Goal: Task Accomplishment & Management: Manage account settings

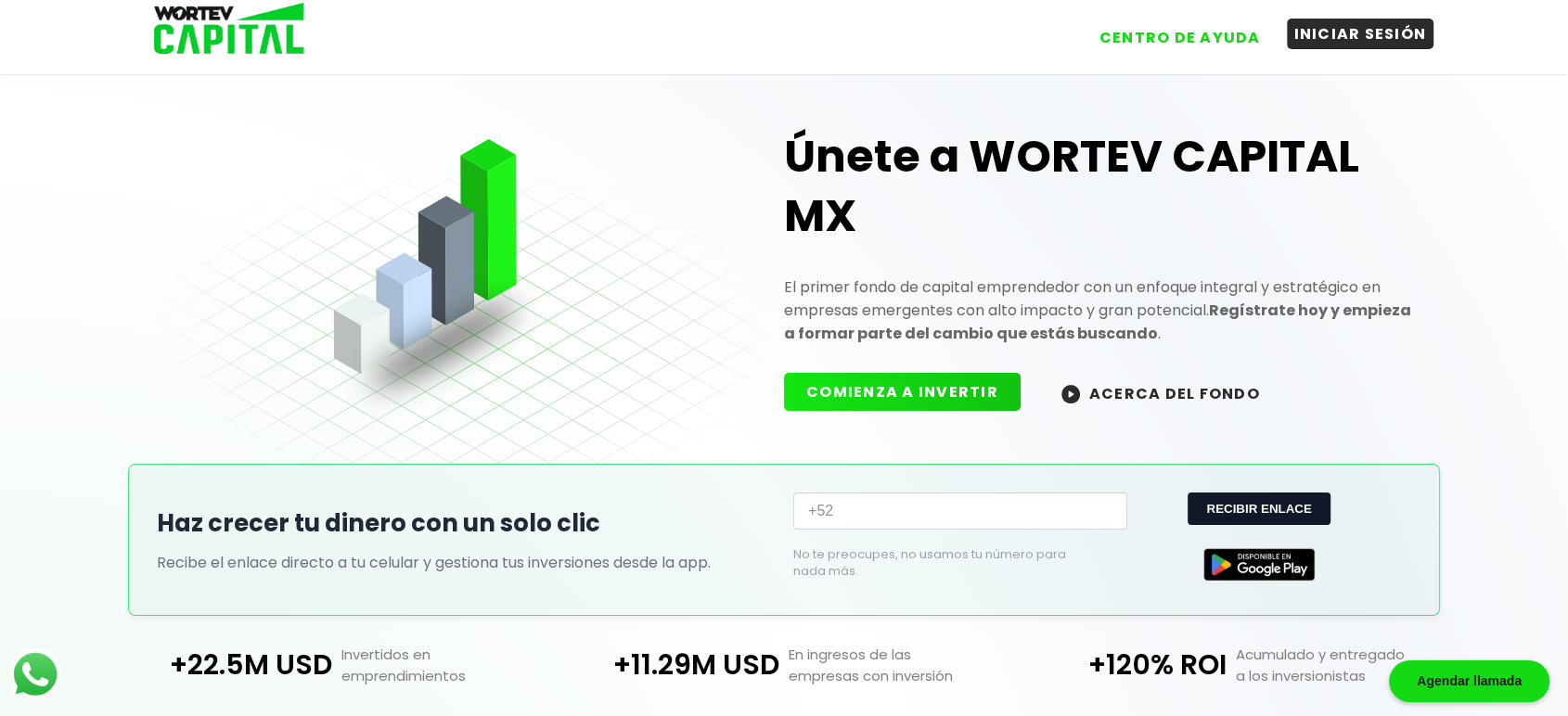
click at [1351, 39] on button "INICIAR SESIÓN" at bounding box center [1361, 34] width 147 height 31
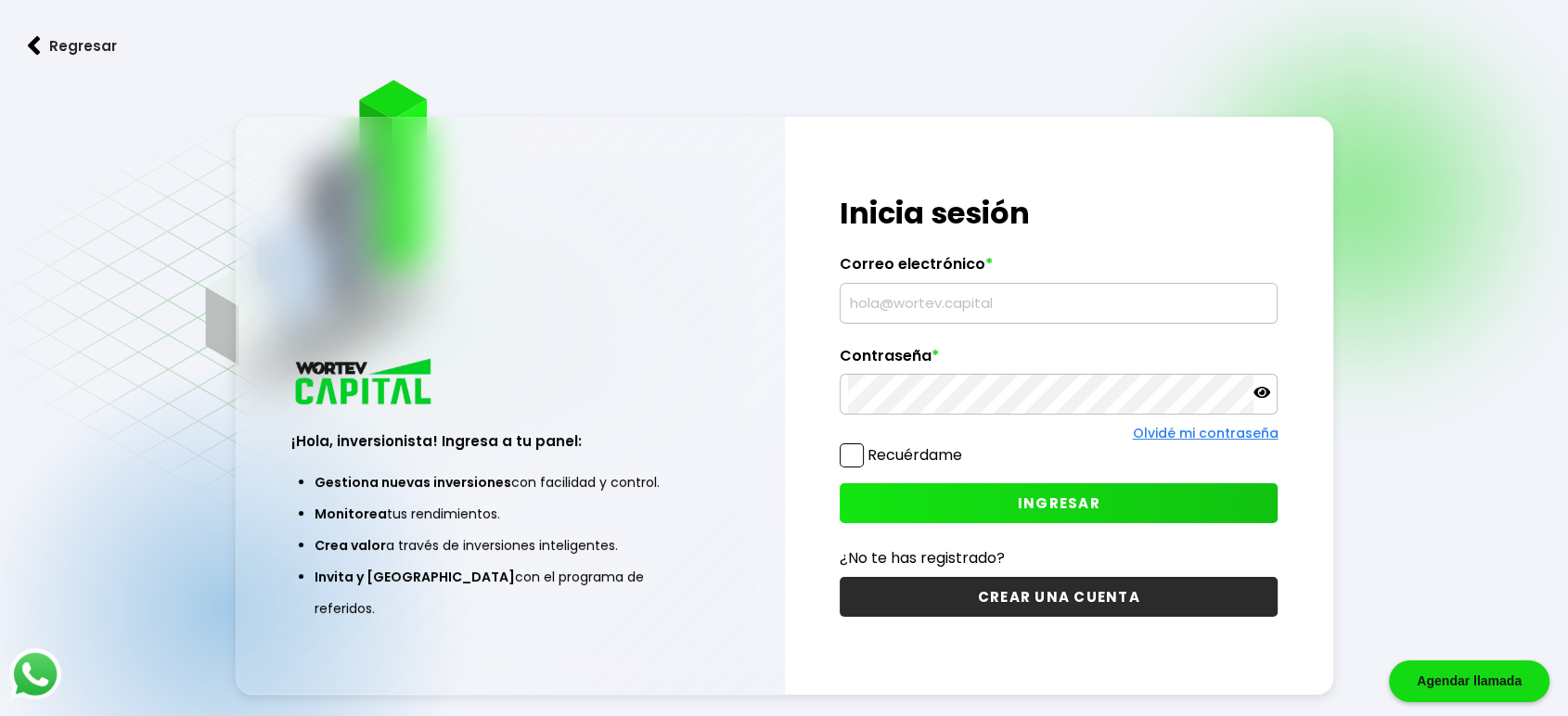
type input "[EMAIL_ADDRESS][DOMAIN_NAME]"
click at [1054, 496] on span "INGRESAR" at bounding box center [1059, 504] width 83 height 20
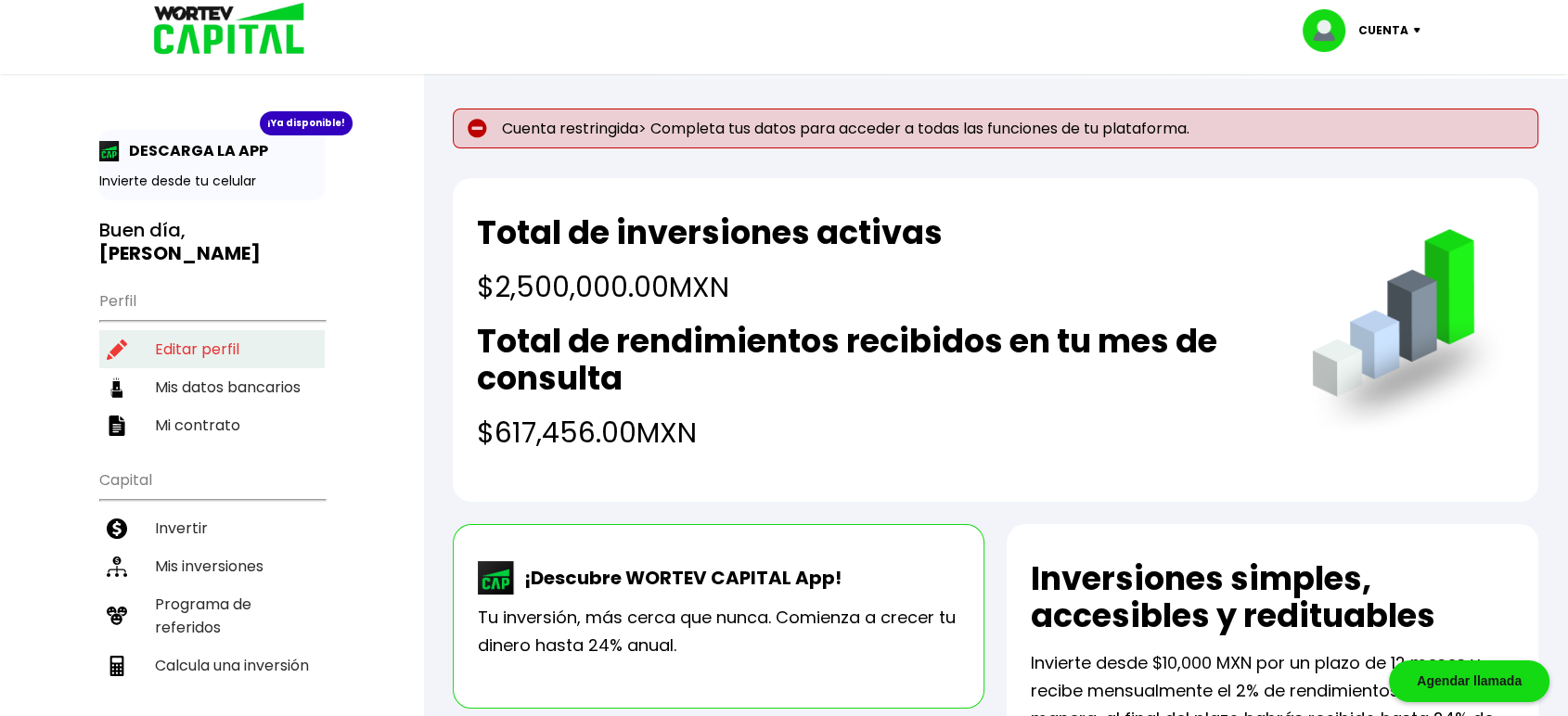
click at [236, 330] on li "Editar perfil" at bounding box center [211, 349] width 225 height 39
select select "Mujer"
select select "Licenciatura"
select select "MX"
select select "BBVA Bancomer"
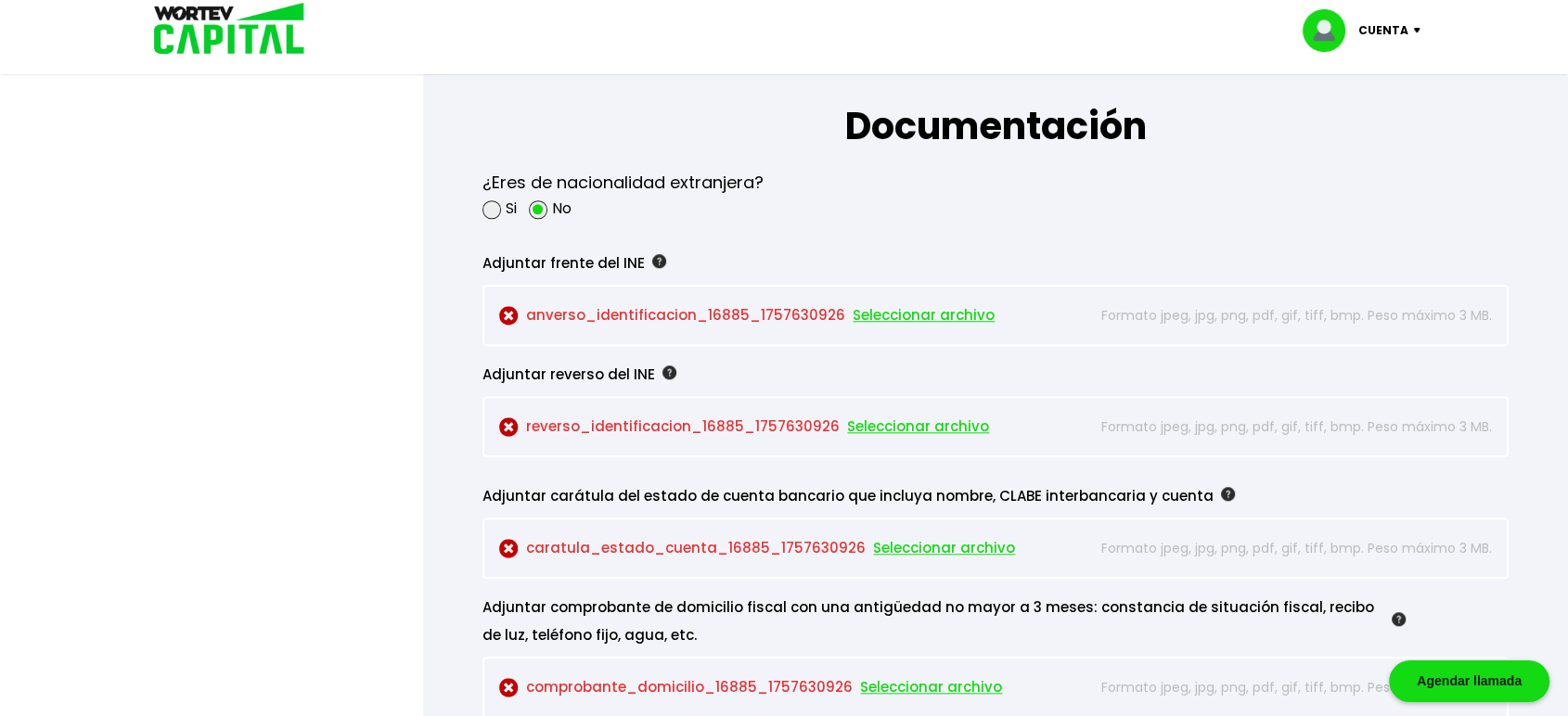
scroll to position [1546, 0]
click at [910, 305] on span "Seleccionar archivo" at bounding box center [924, 314] width 142 height 28
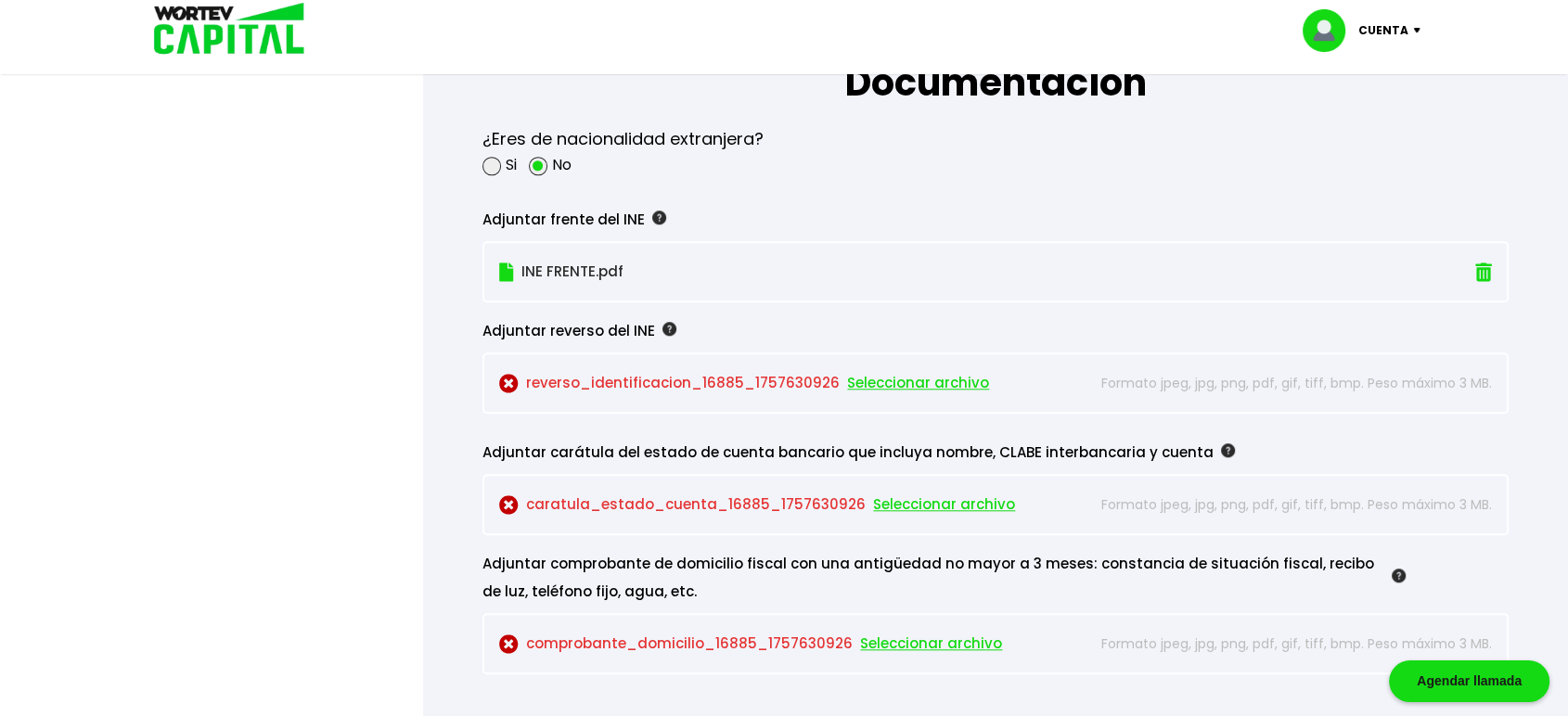
scroll to position [1592, 0]
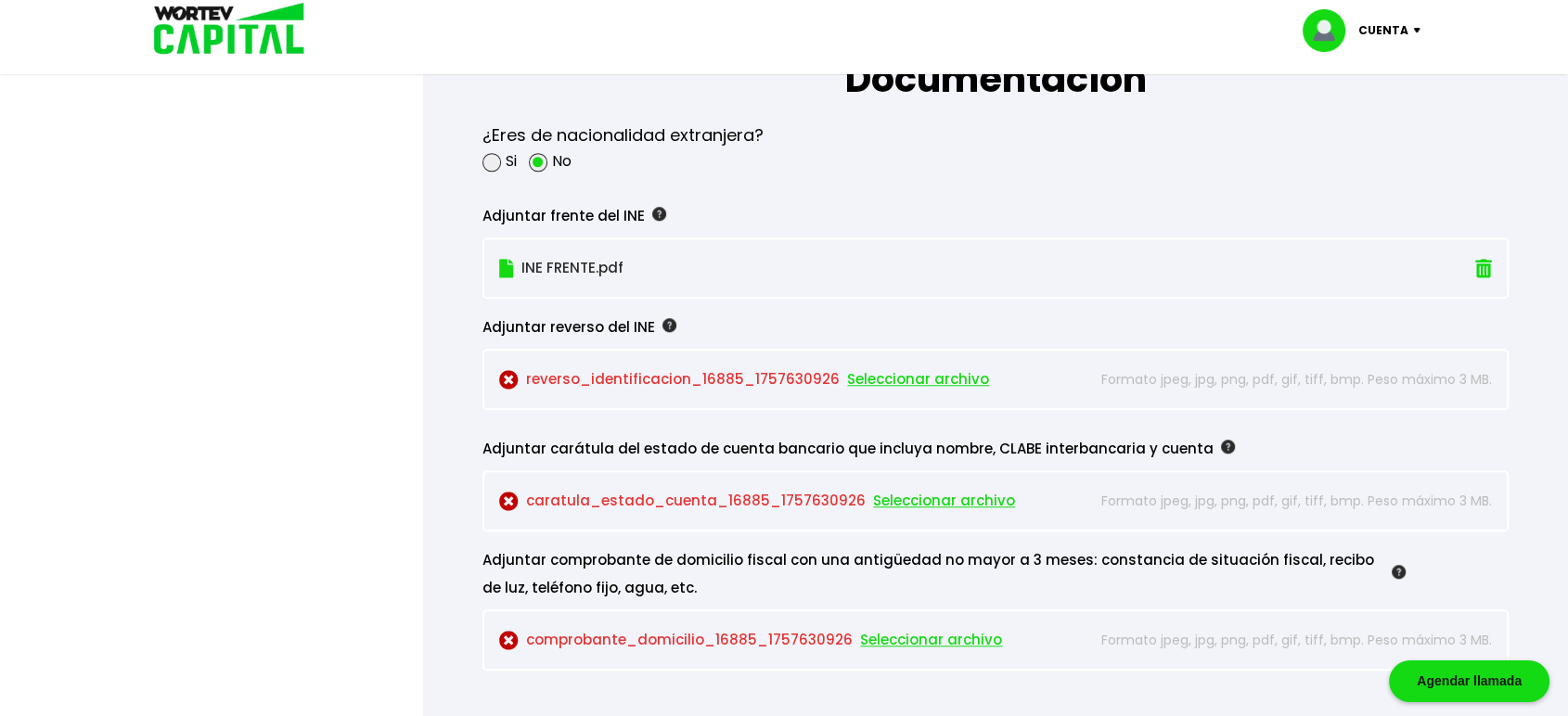
click at [910, 496] on span "Seleccionar archivo" at bounding box center [945, 501] width 142 height 28
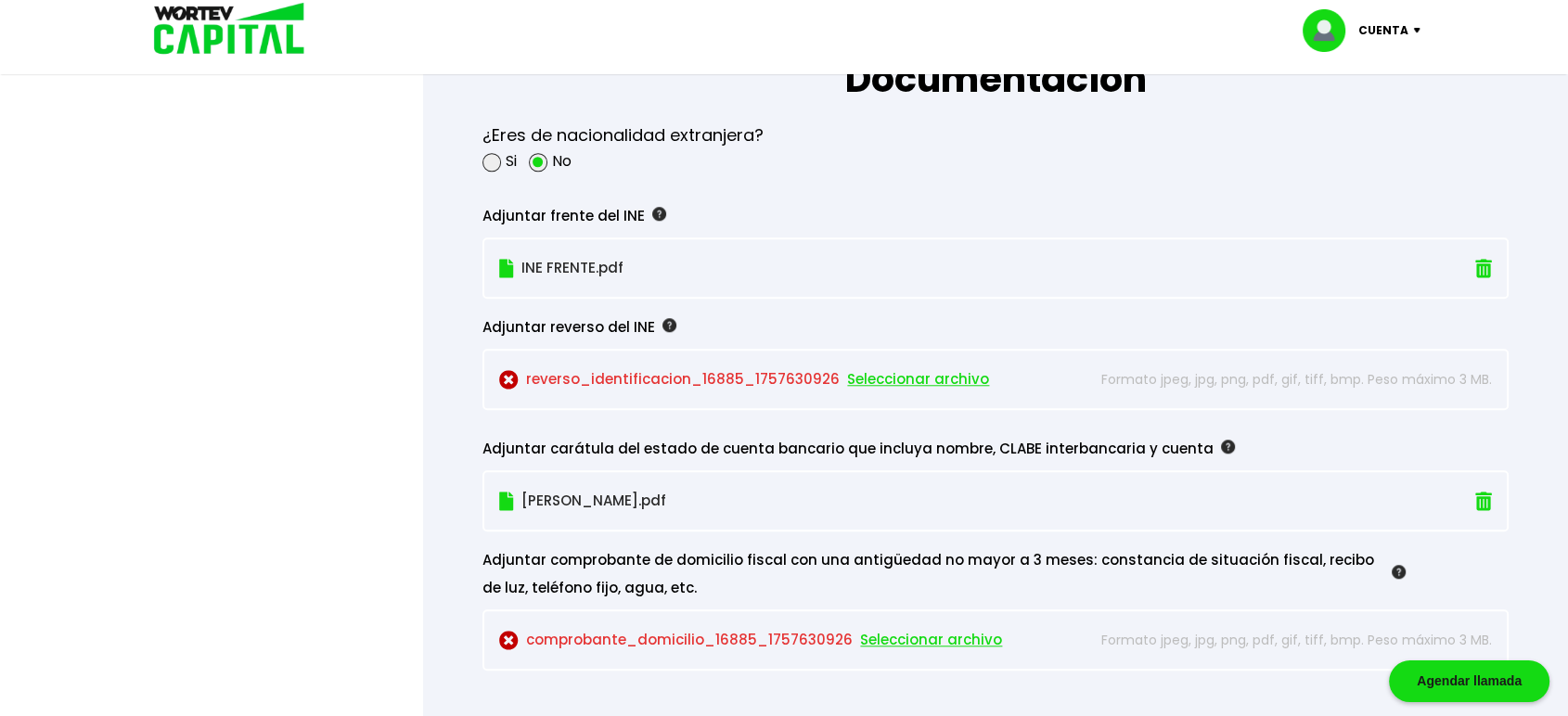
click at [902, 371] on span "Seleccionar archivo" at bounding box center [918, 379] width 142 height 28
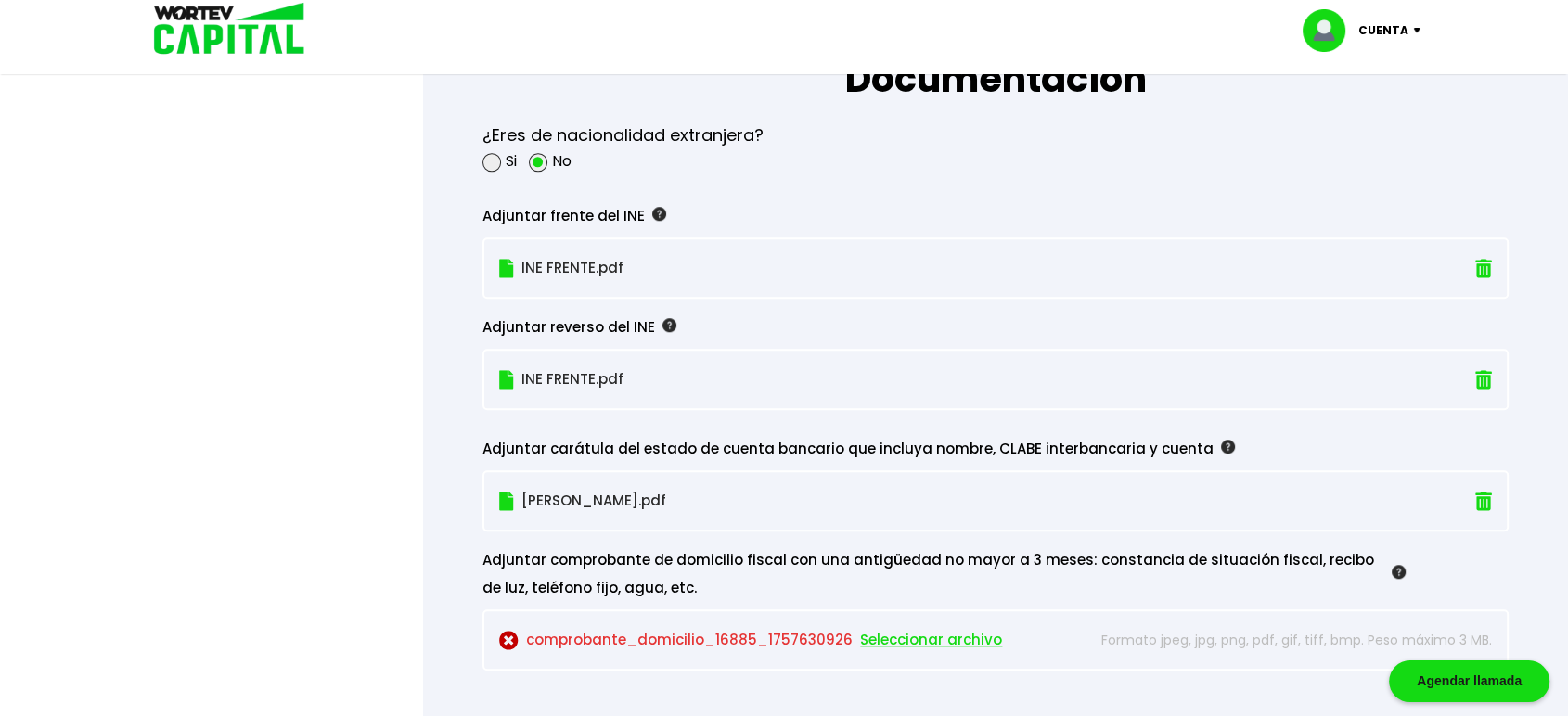
scroll to position [1681, 0]
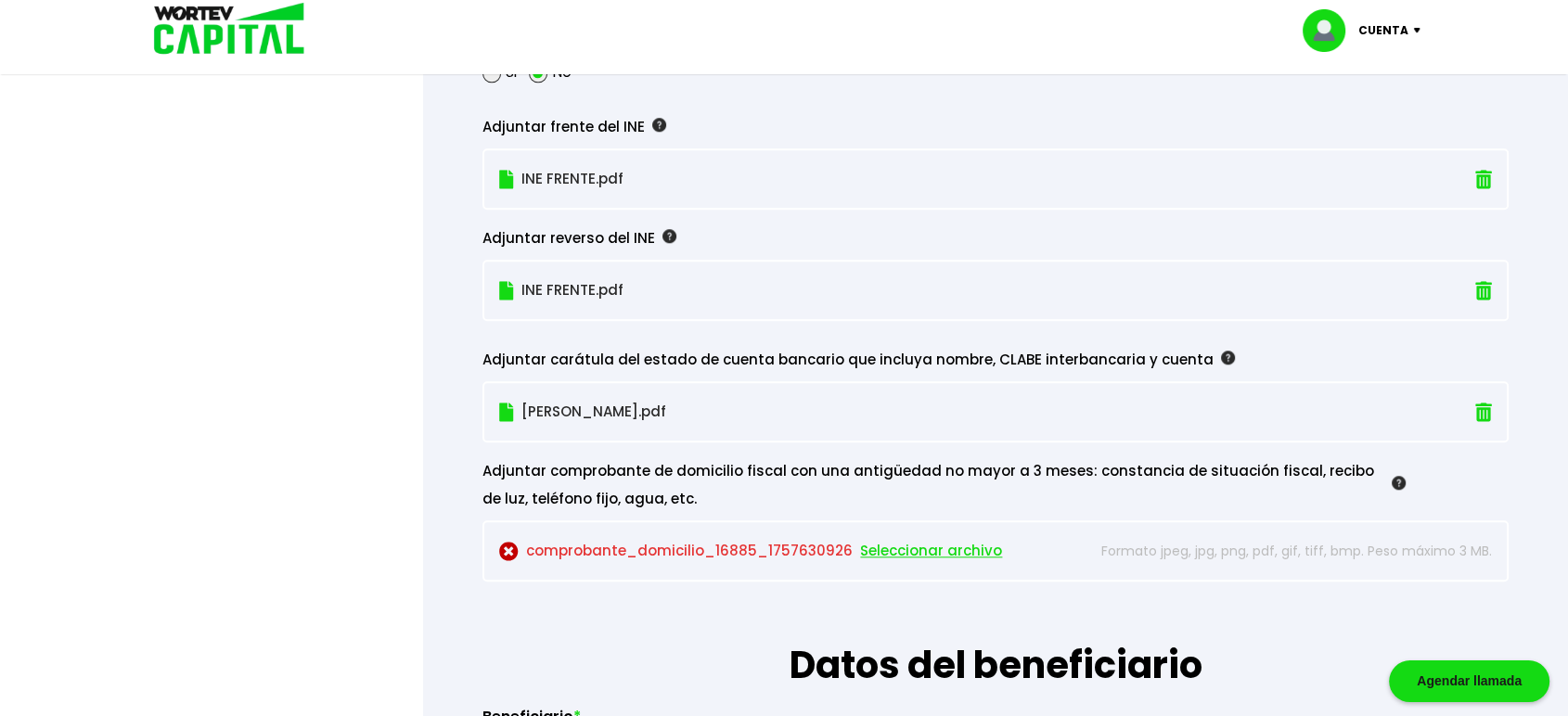
click at [1477, 417] on img at bounding box center [1483, 413] width 17 height 20
click at [760, 410] on span "Seleccionar archivo" at bounding box center [765, 412] width 142 height 28
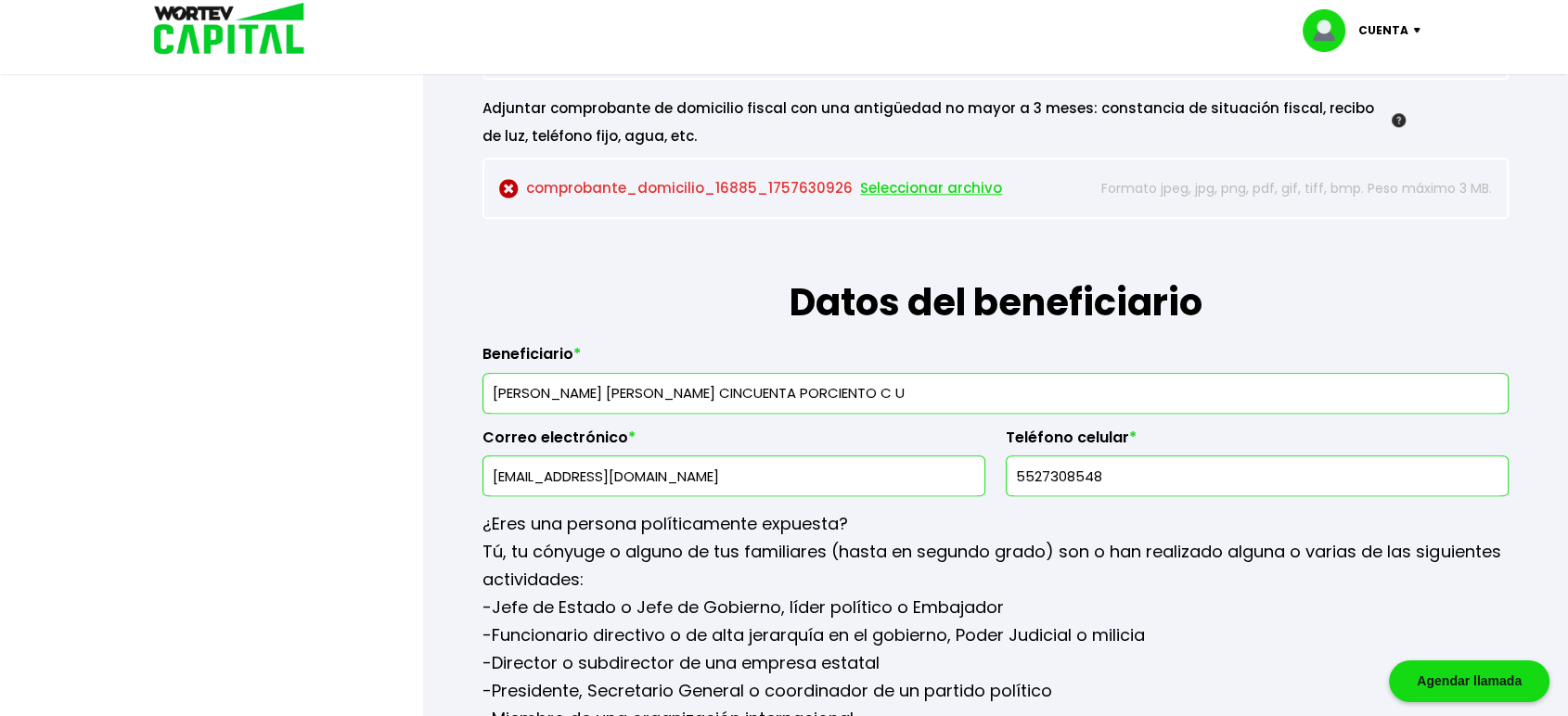
scroll to position [2036, 0]
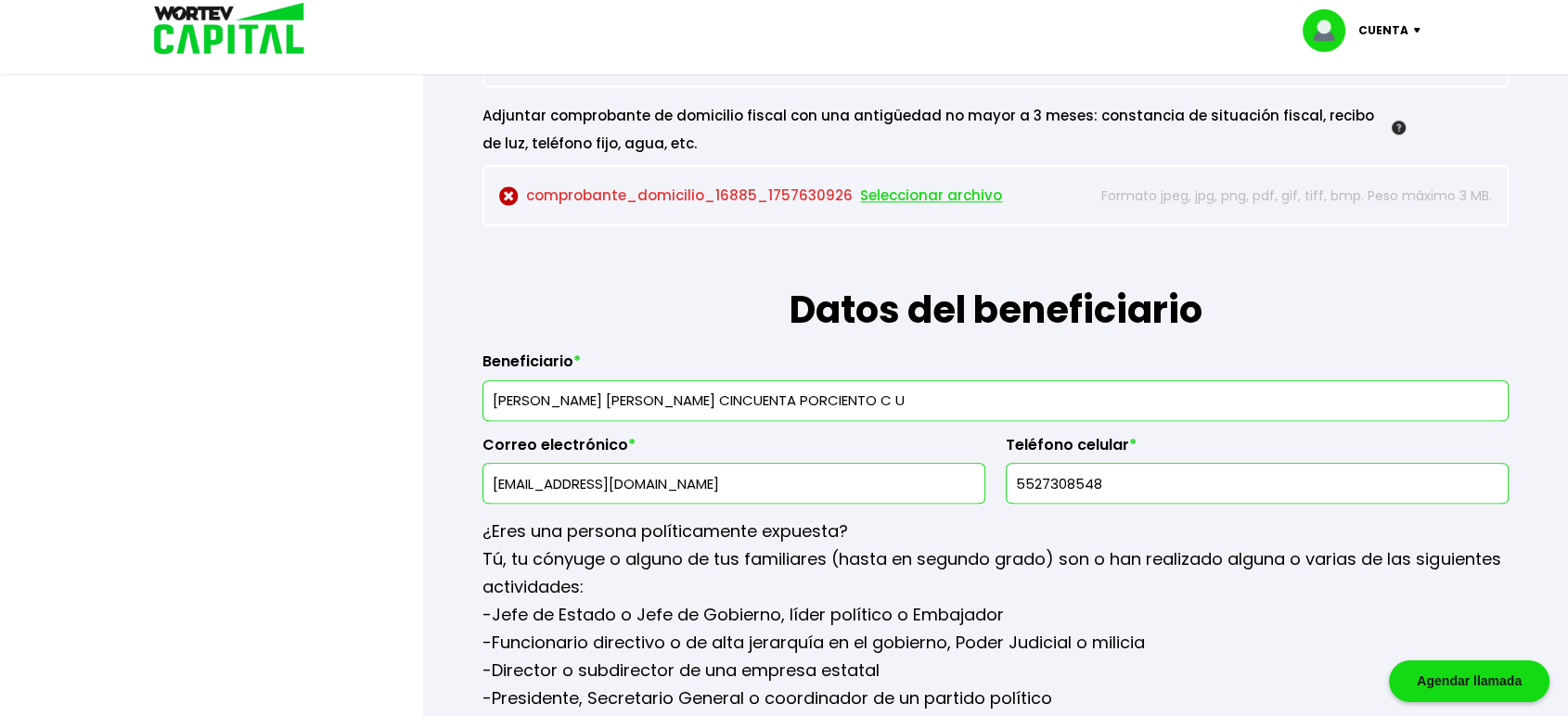
click at [918, 190] on span "Seleccionar archivo" at bounding box center [932, 196] width 142 height 28
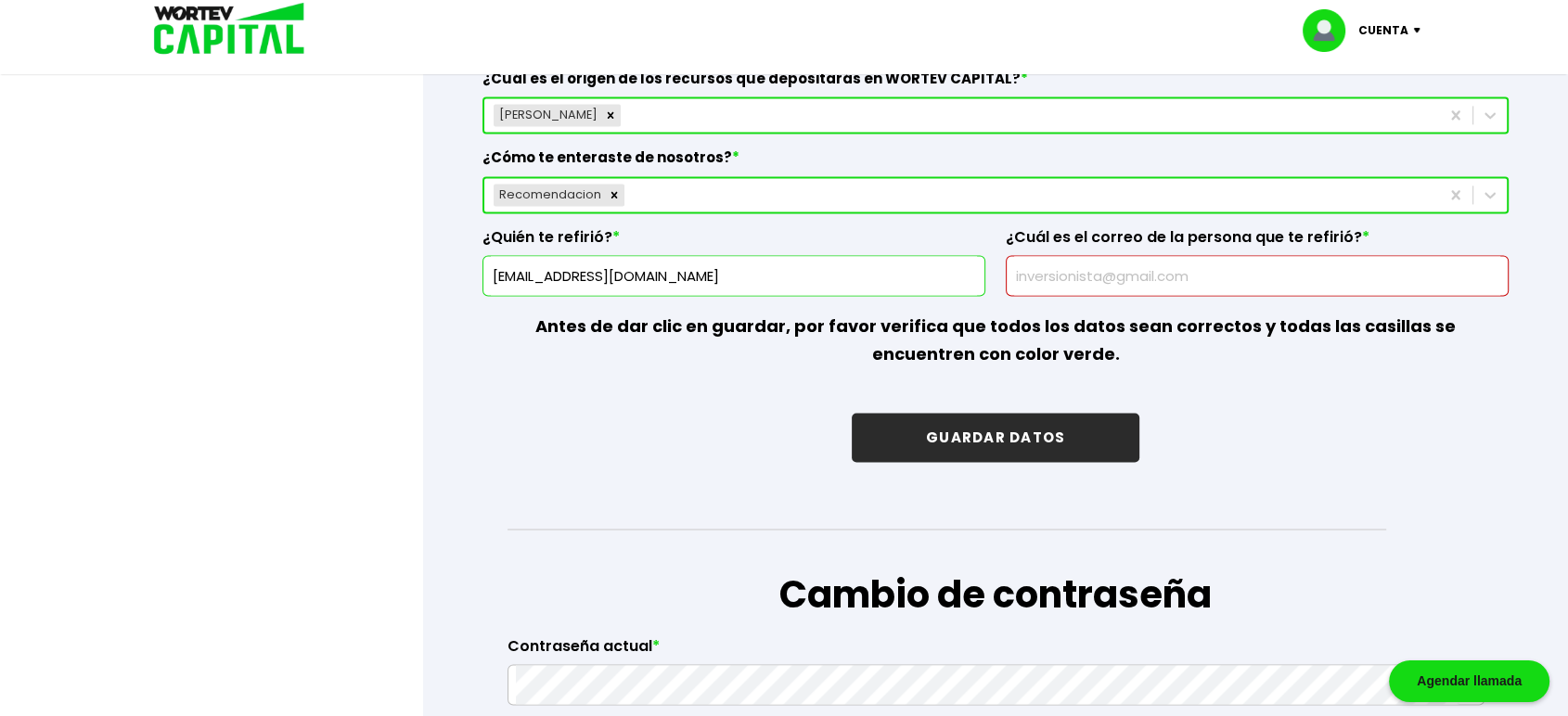
scroll to position [2745, 0]
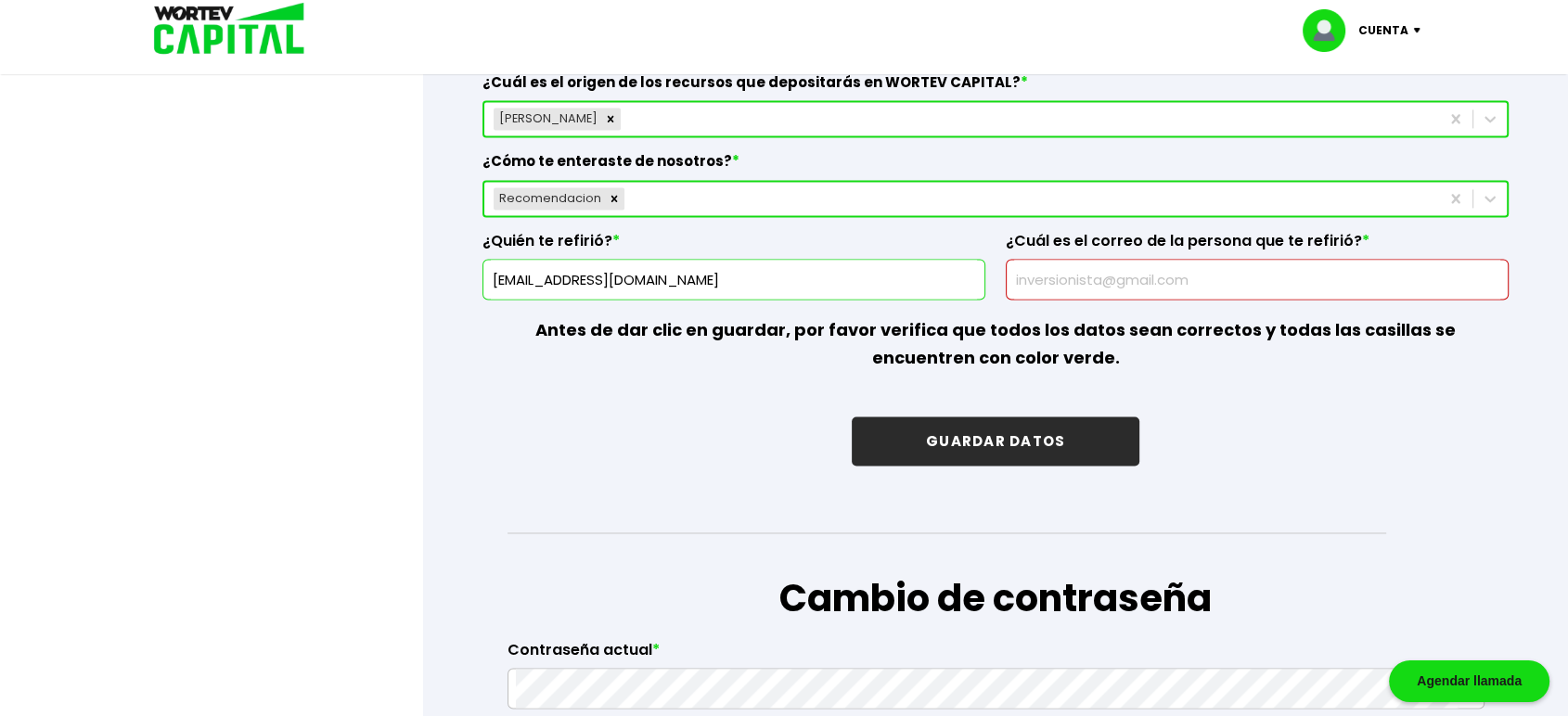
click at [1043, 281] on input "text" at bounding box center [1258, 278] width 486 height 39
type input "G"
click at [1162, 275] on input "[EMAIL_ADDRESS][DOMAIN_NAME]" at bounding box center [1258, 278] width 486 height 39
type input "[EMAIL_ADDRESS][DOMAIN_NAME]"
click at [975, 442] on button "GUARDAR DATOS" at bounding box center [995, 441] width 288 height 49
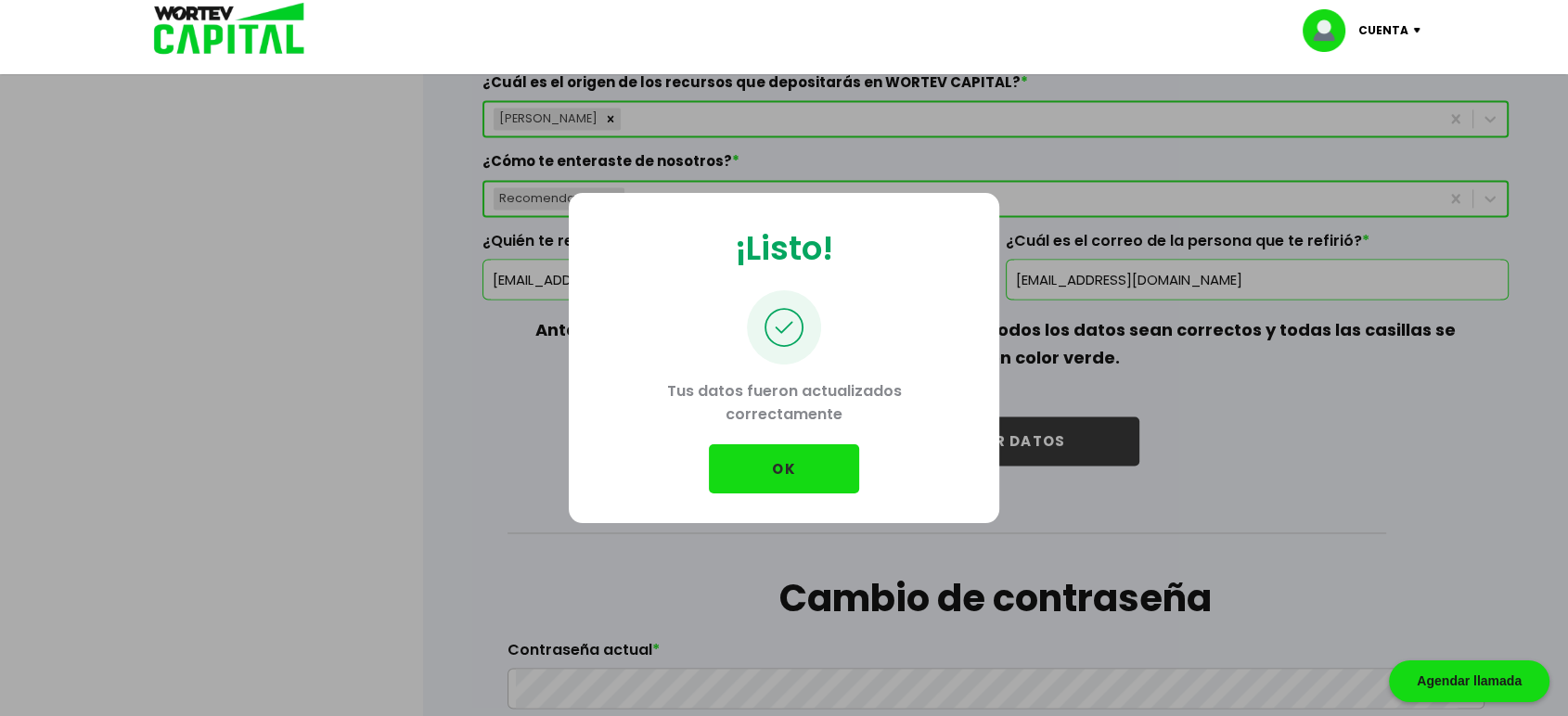
click at [800, 475] on button "OK" at bounding box center [784, 469] width 150 height 49
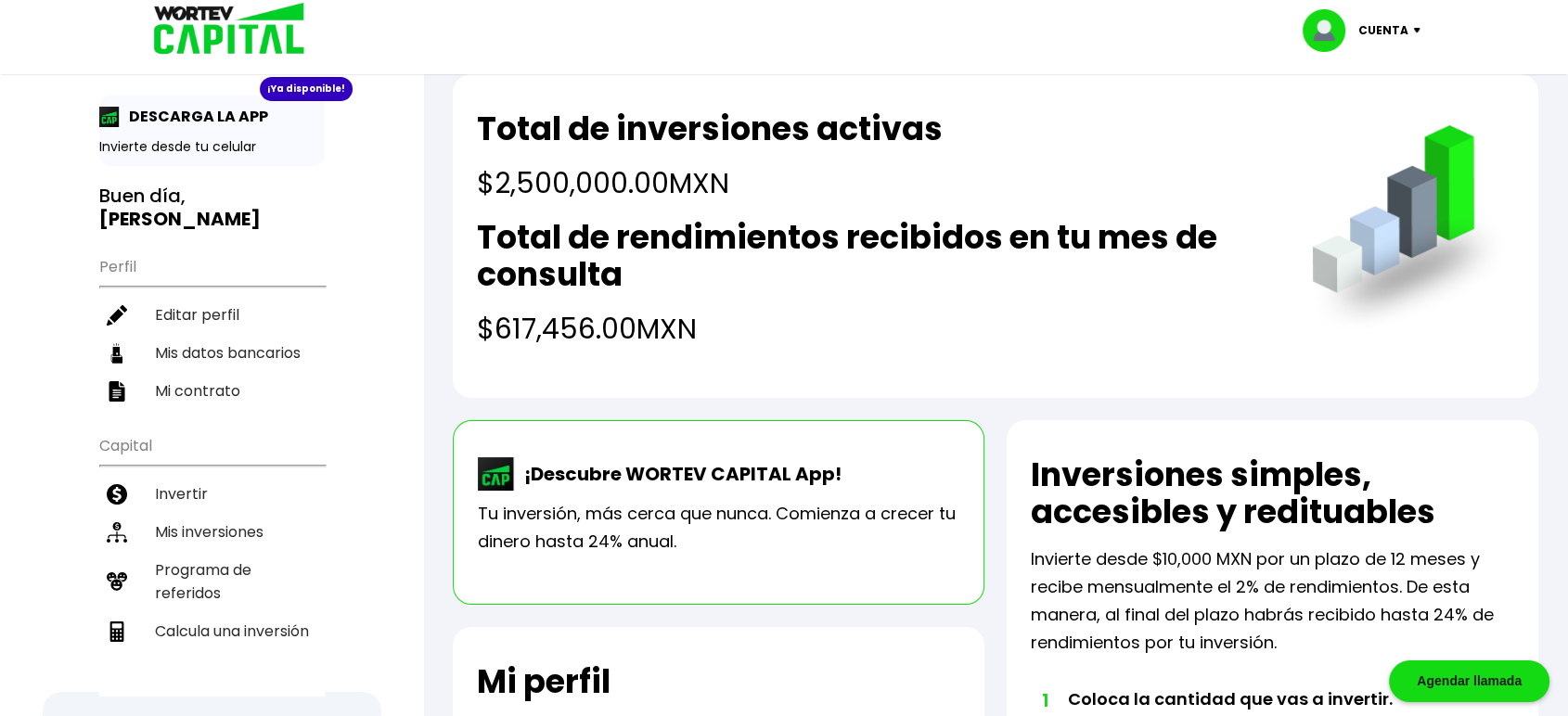
scroll to position [30, 0]
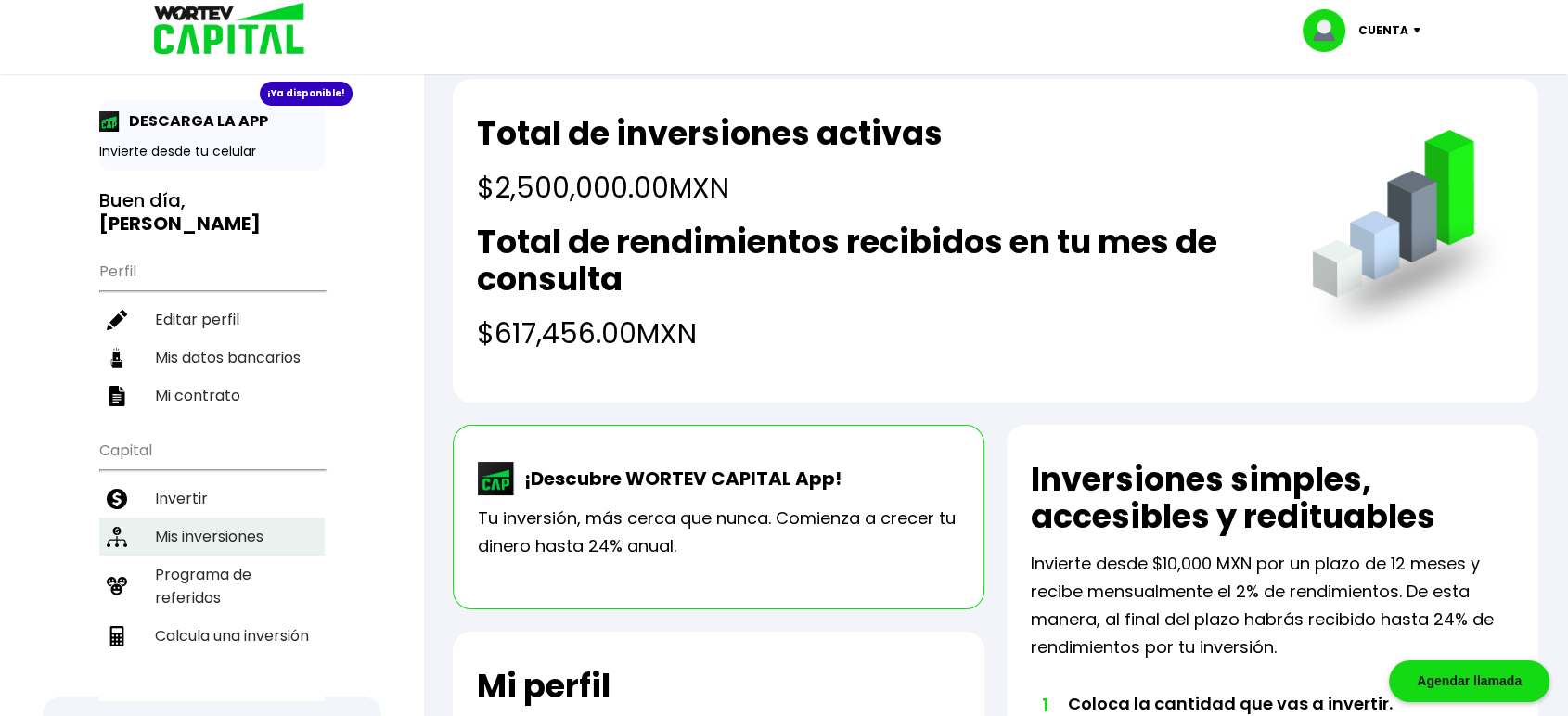
click at [221, 517] on li "Mis inversiones" at bounding box center [211, 536] width 225 height 39
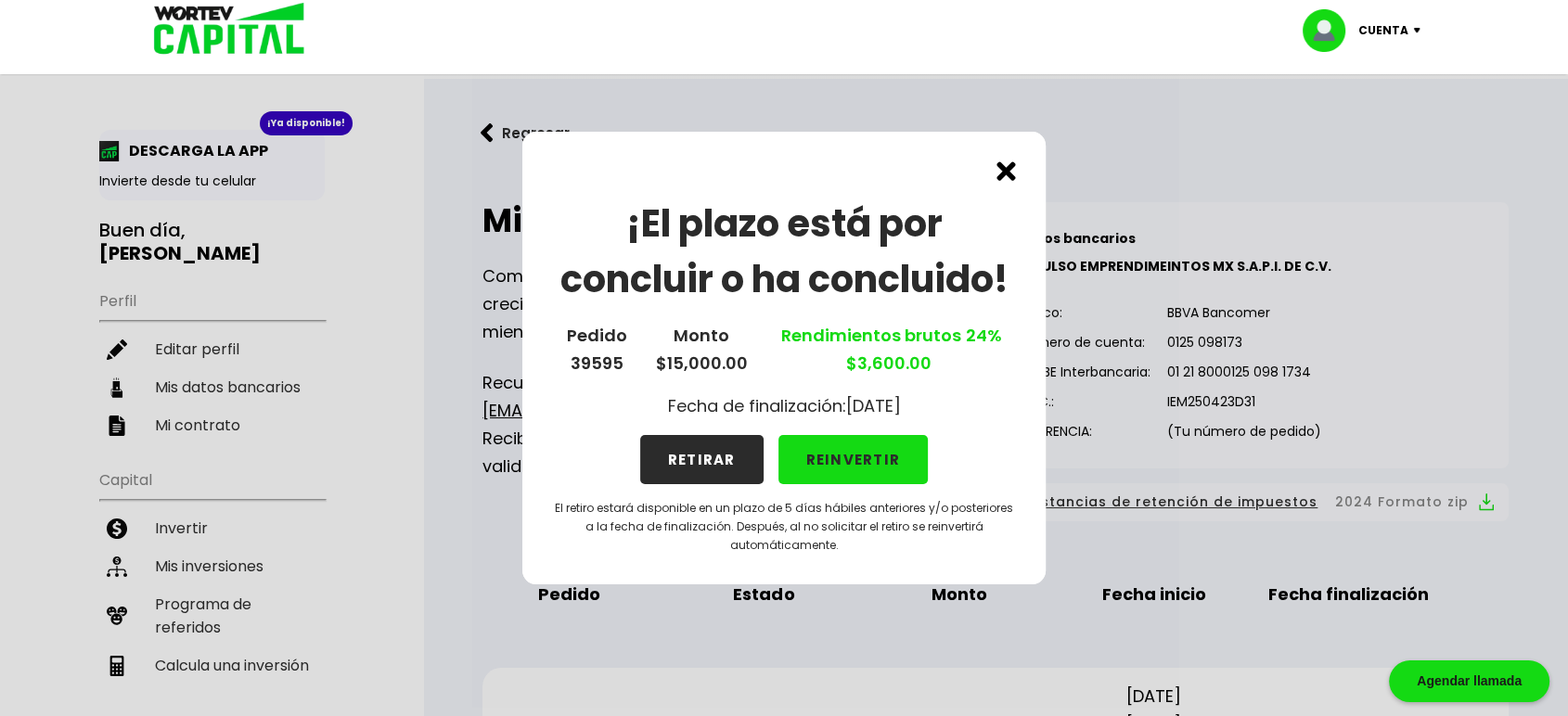
click at [845, 465] on button "REINVERTIR" at bounding box center [854, 459] width 150 height 49
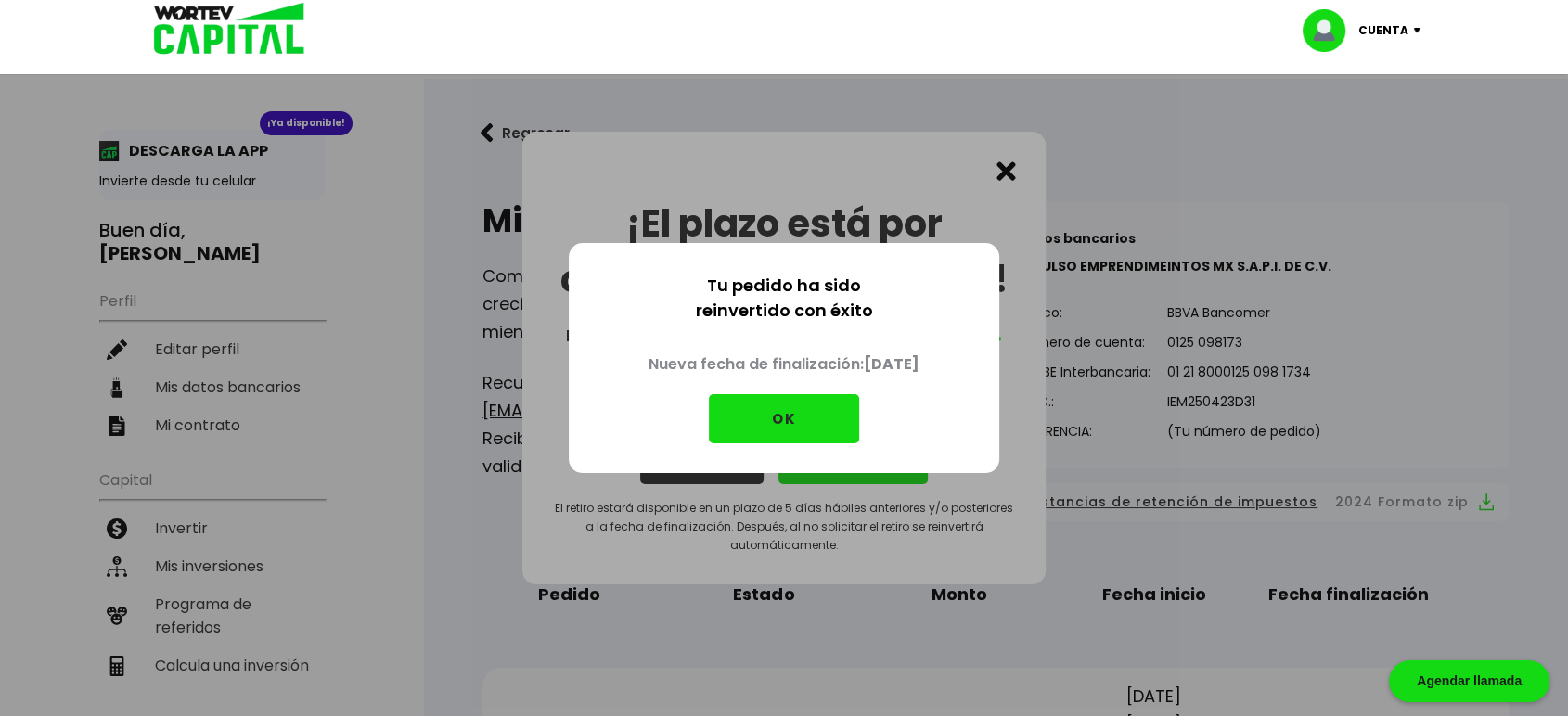
click at [777, 418] on button "OK" at bounding box center [784, 419] width 150 height 49
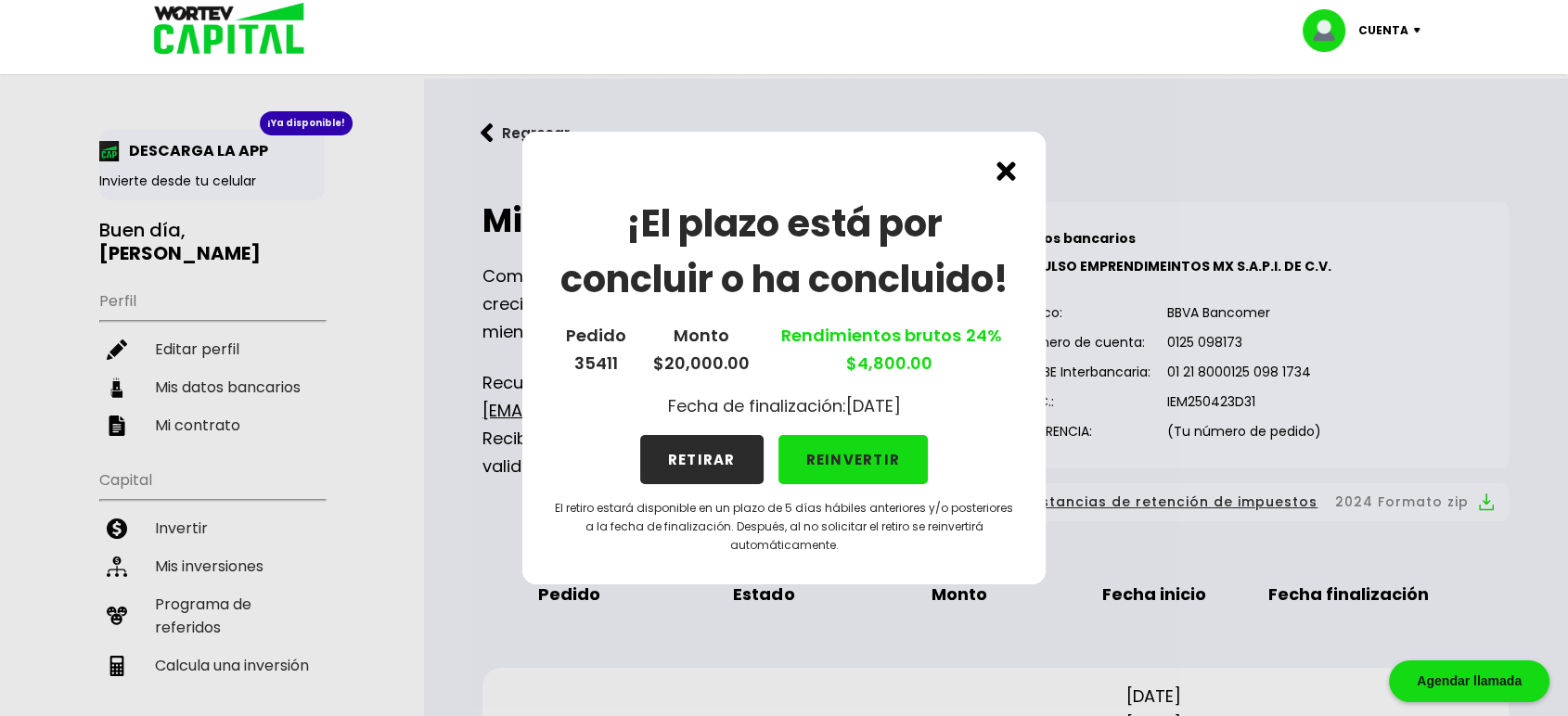
click at [861, 456] on button "REINVERTIR" at bounding box center [854, 459] width 150 height 49
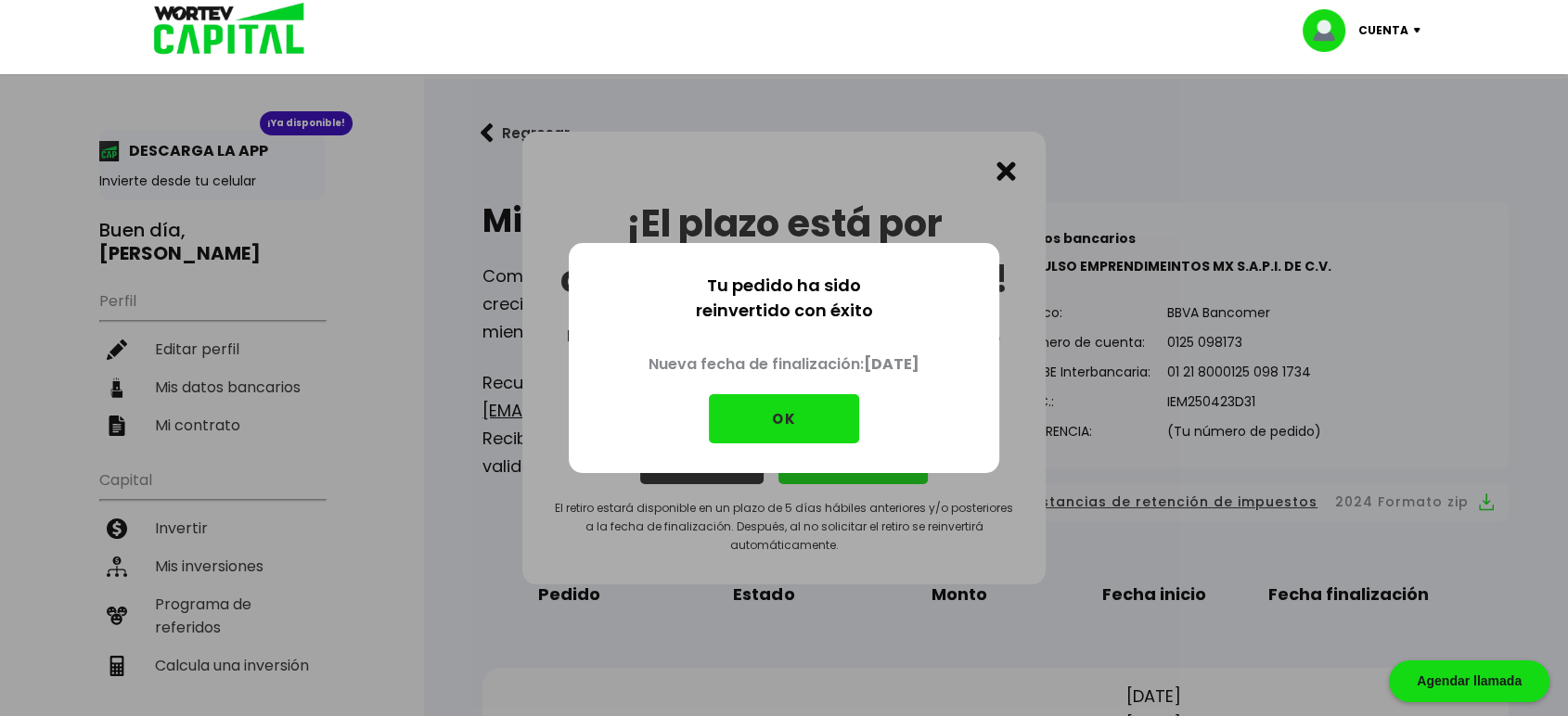
click at [792, 412] on button "OK" at bounding box center [784, 419] width 150 height 49
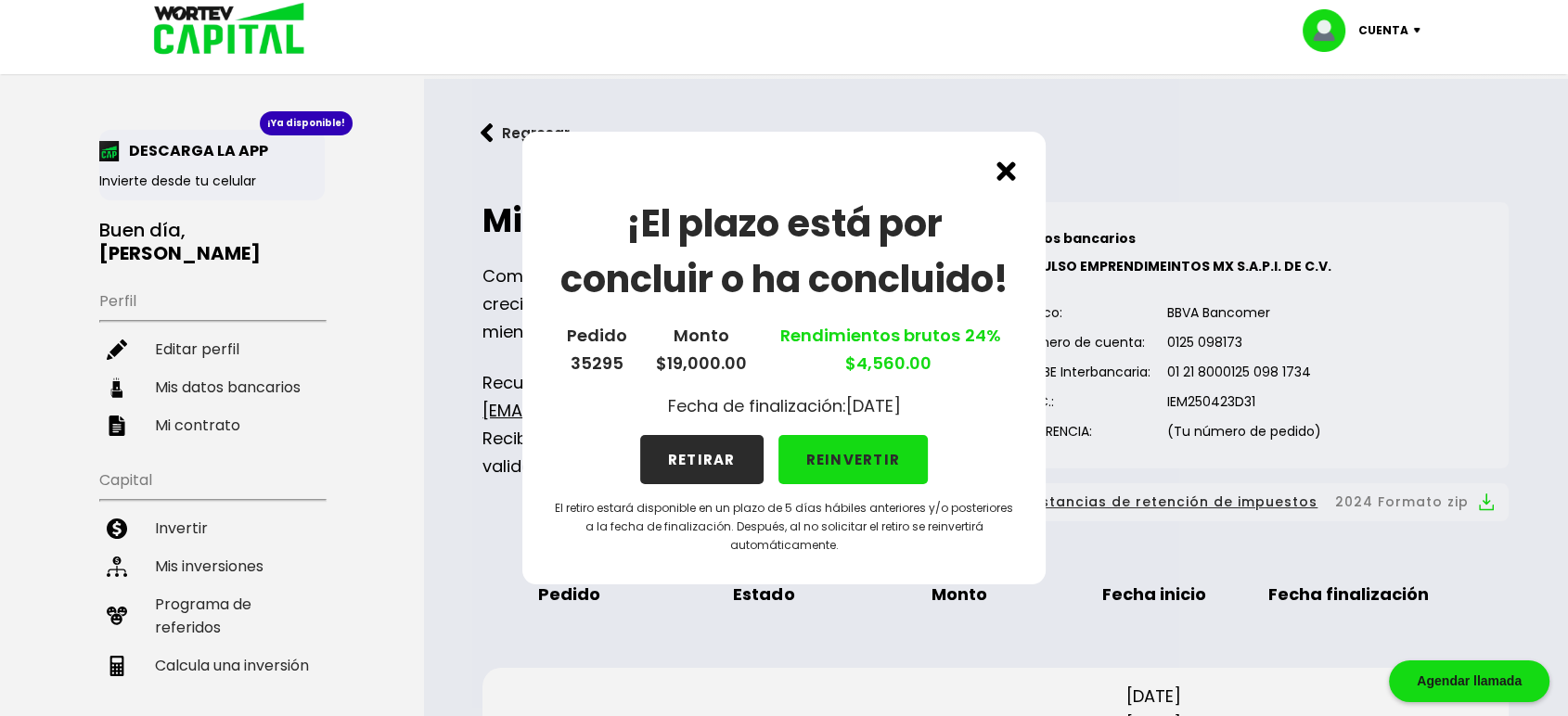
click at [859, 461] on button "REINVERTIR" at bounding box center [854, 459] width 150 height 49
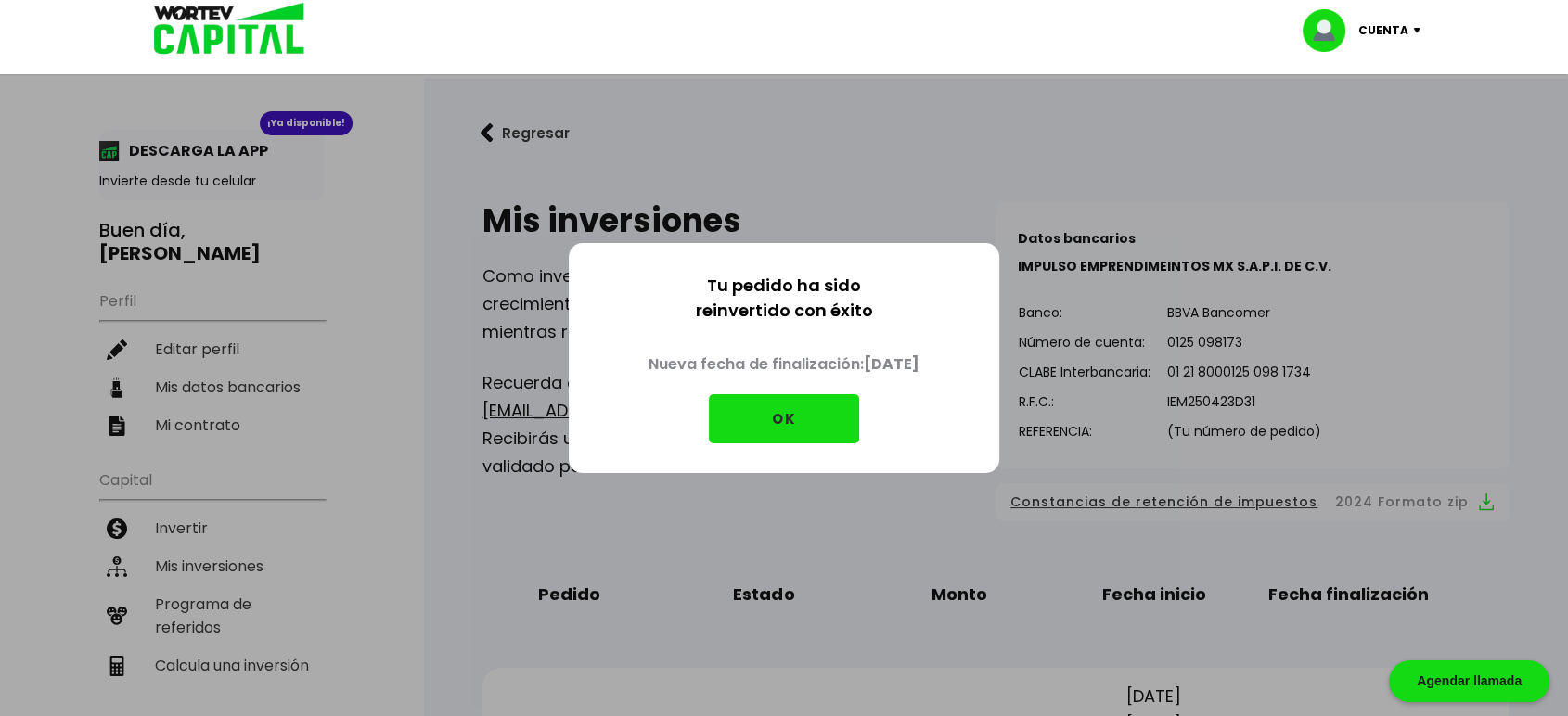
click at [788, 410] on button "OK" at bounding box center [784, 419] width 150 height 49
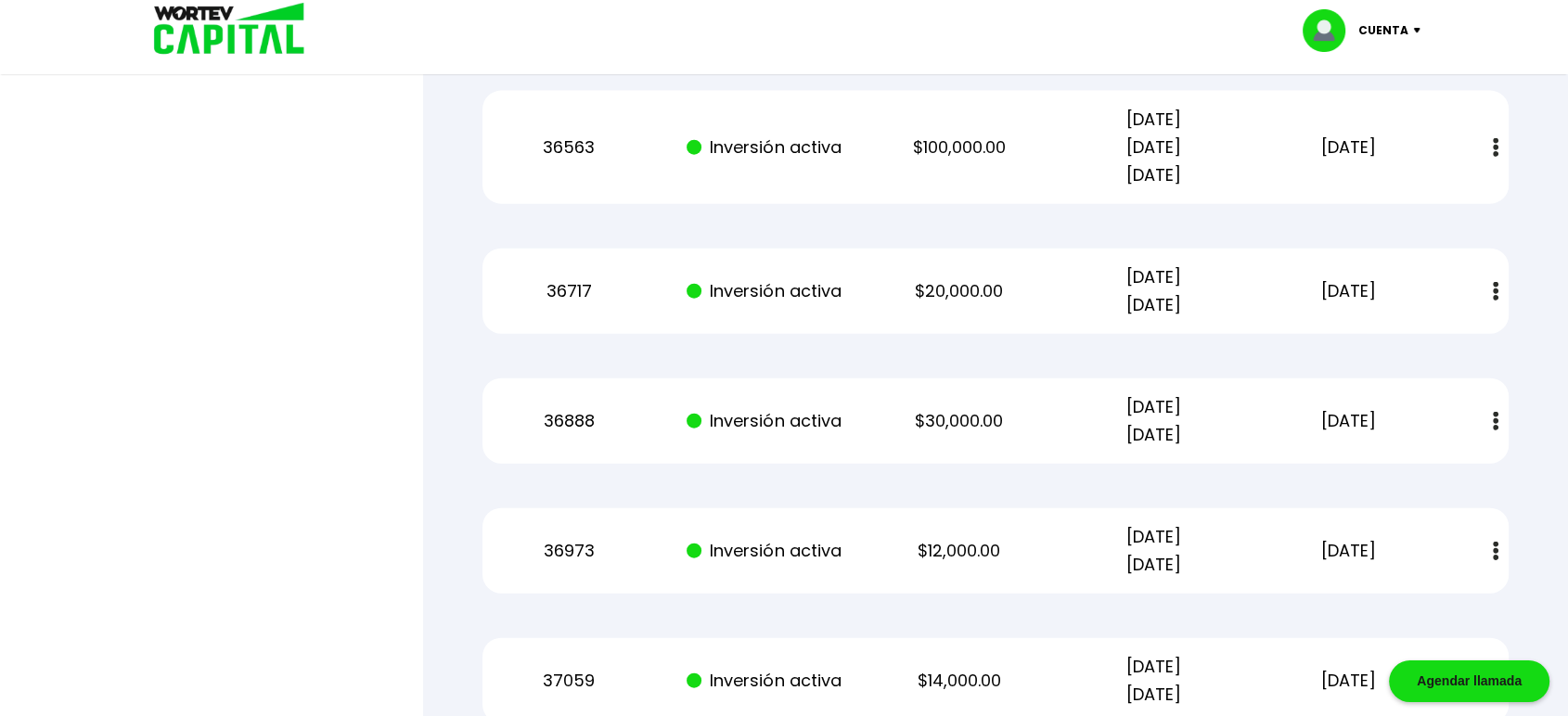
scroll to position [4304, 0]
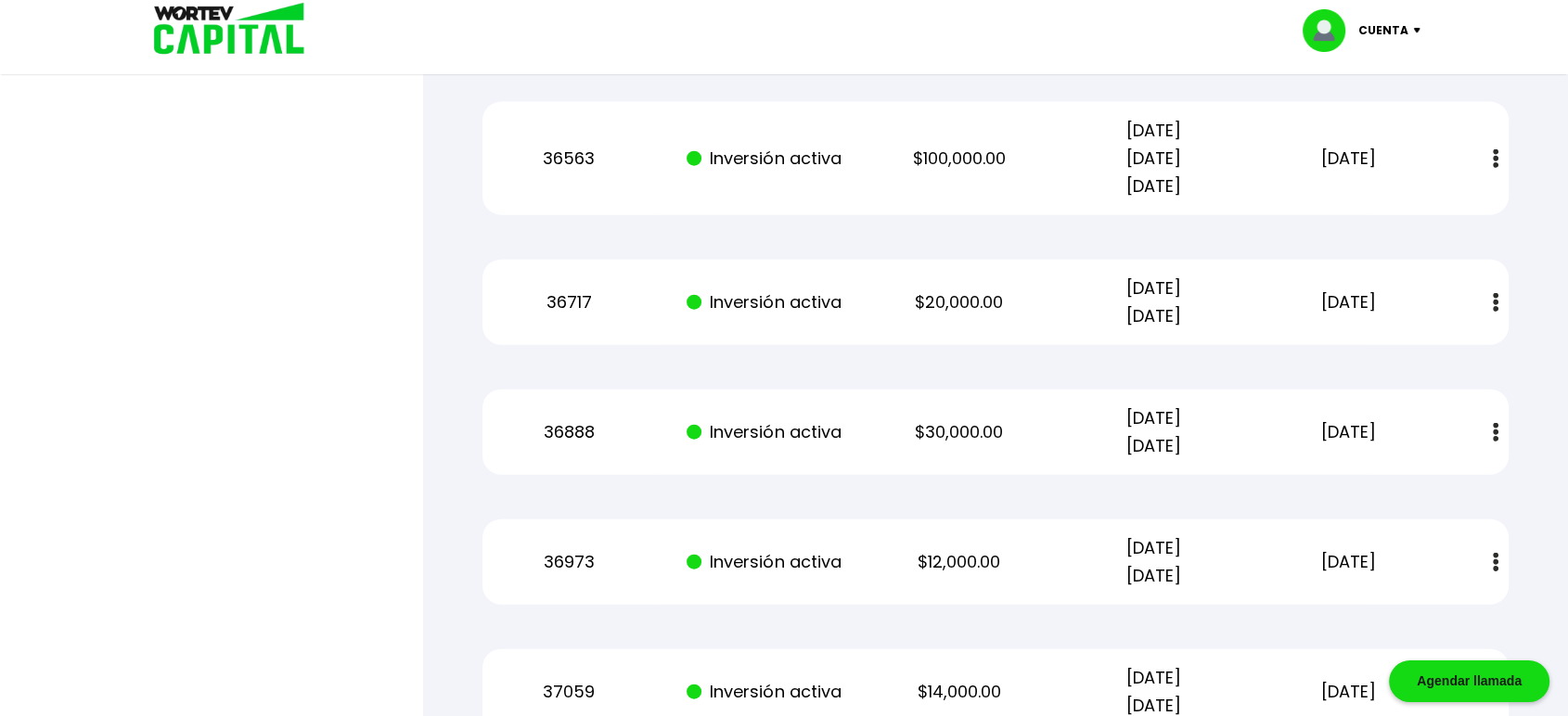
click at [1032, 294] on p "$20,000.00" at bounding box center [959, 302] width 164 height 28
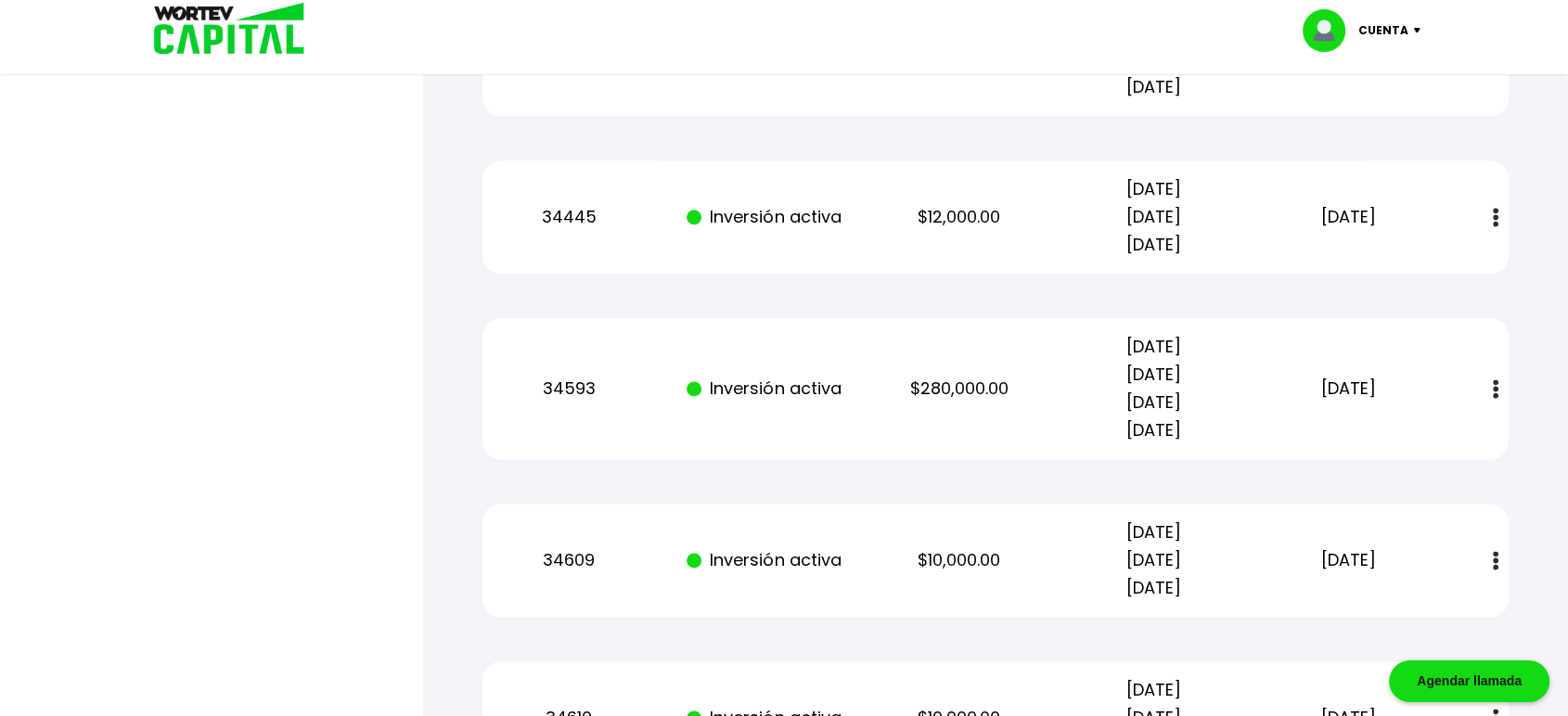
scroll to position [2085, 0]
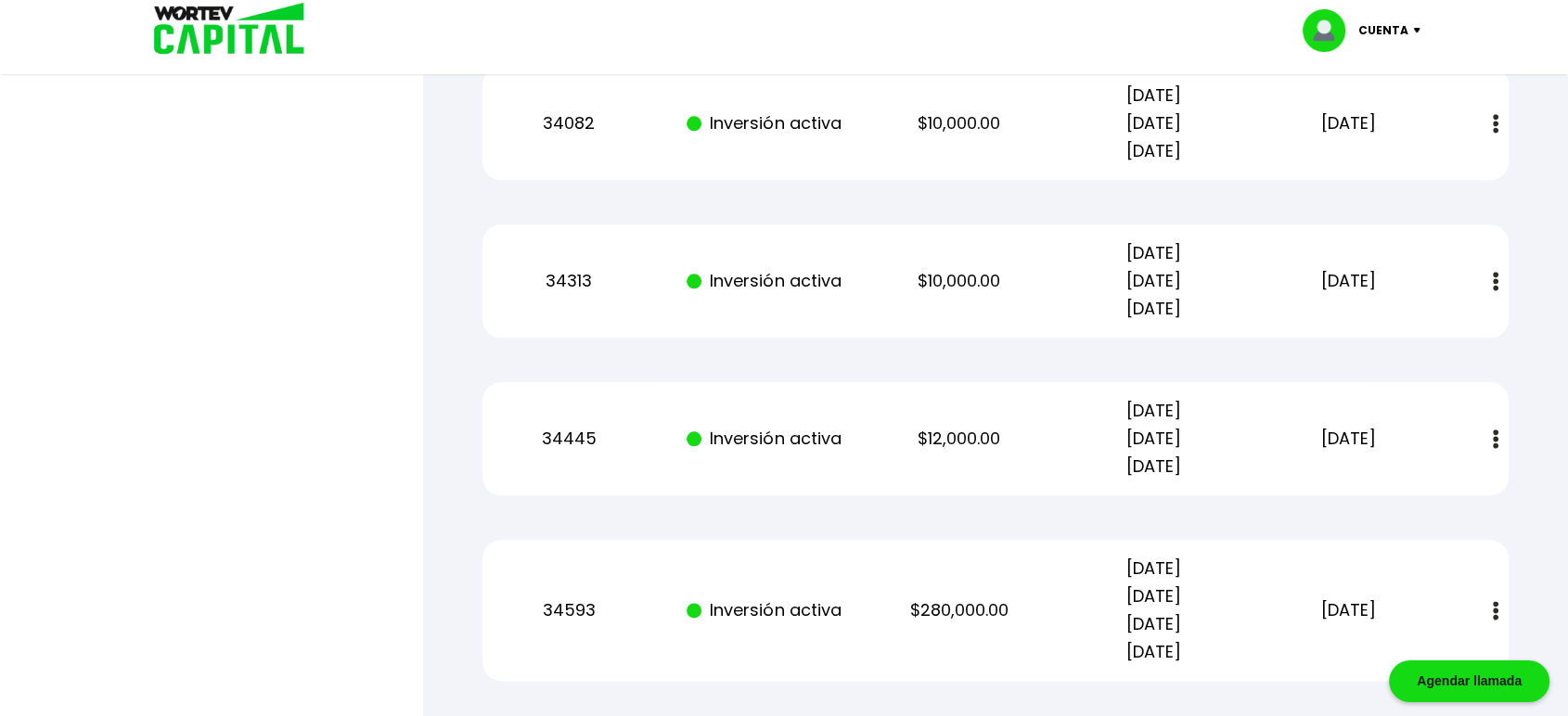
click at [1416, 31] on img at bounding box center [1421, 31] width 25 height 6
click at [1359, 129] on li "Cerrar sesión" at bounding box center [1363, 123] width 148 height 39
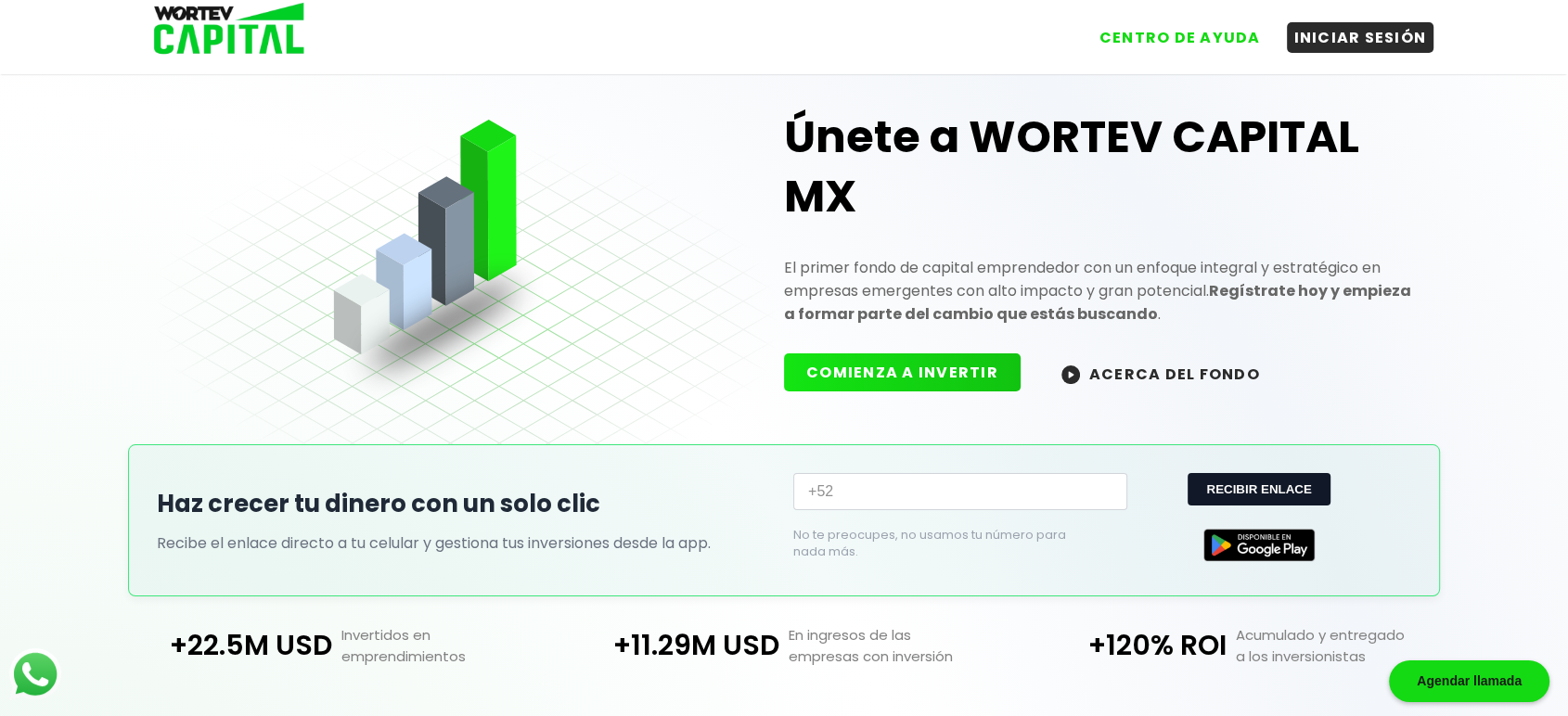
scroll to position [355, 0]
